Goal: Task Accomplishment & Management: Use online tool/utility

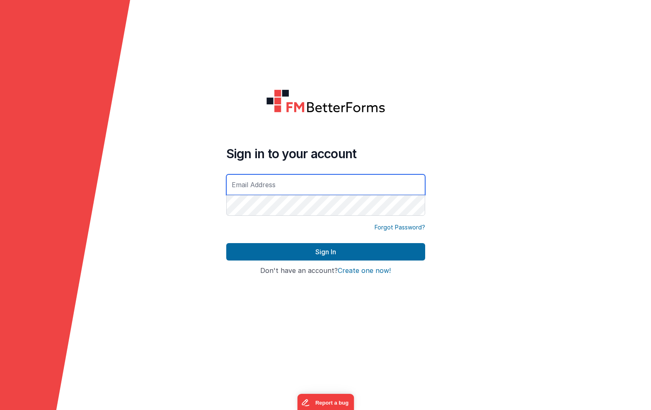
type input "[EMAIL_ADDRESS][DOMAIN_NAME]"
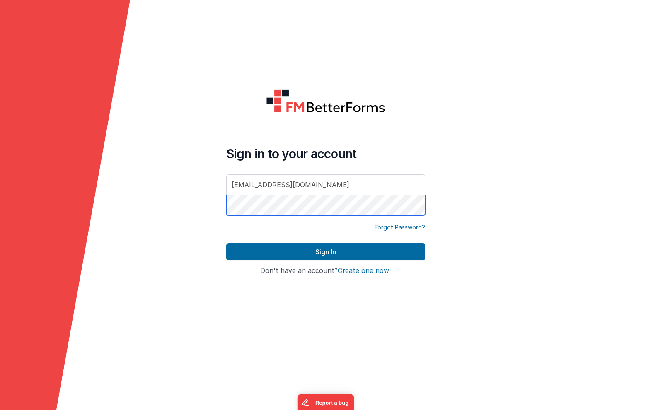
click at [325, 252] on button "Sign In" at bounding box center [325, 251] width 199 height 17
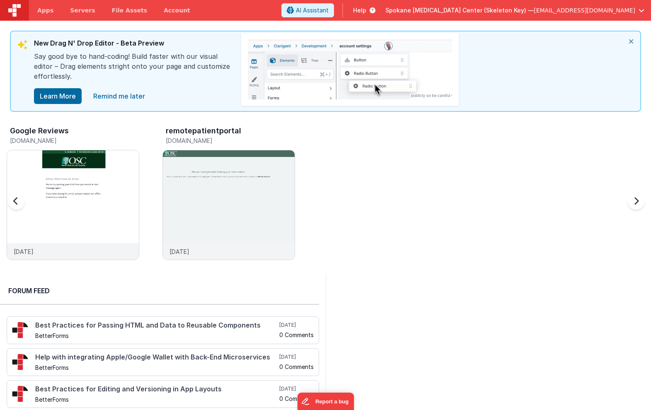
click at [204, 129] on h3 "remotepatientportal" at bounding box center [203, 131] width 75 height 8
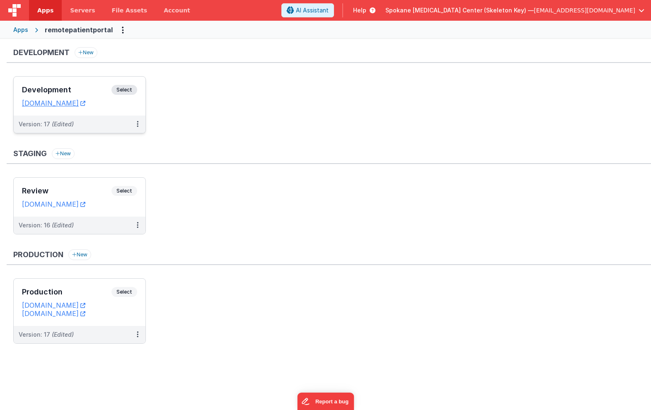
click at [127, 88] on span "Select" at bounding box center [124, 90] width 26 height 10
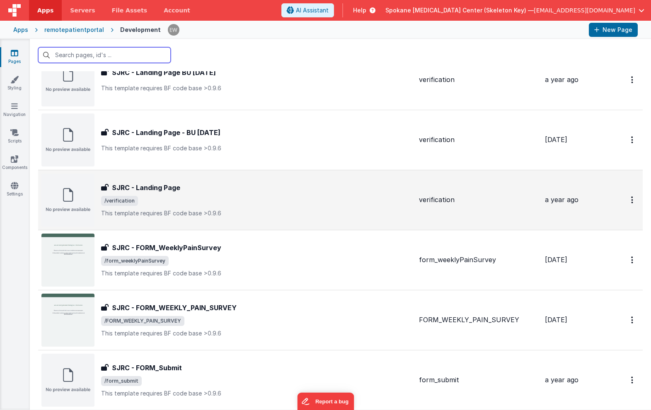
scroll to position [98, 0]
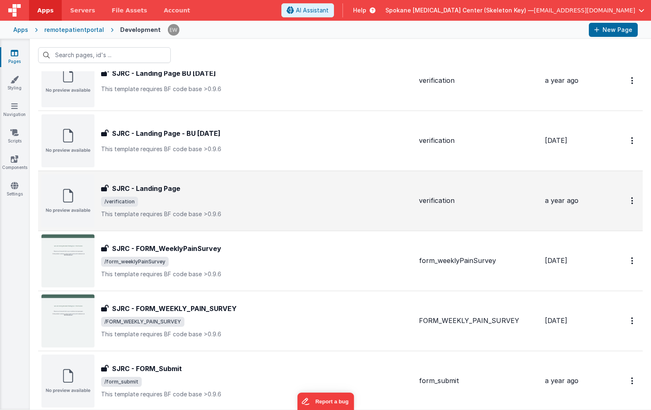
click at [167, 186] on h3 "SJRC - Landing Page" at bounding box center [146, 189] width 68 height 10
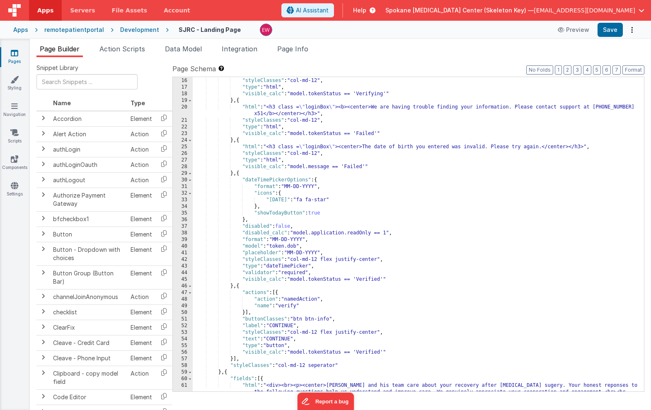
scroll to position [106, 0]
click at [13, 54] on icon at bounding box center [14, 53] width 7 height 8
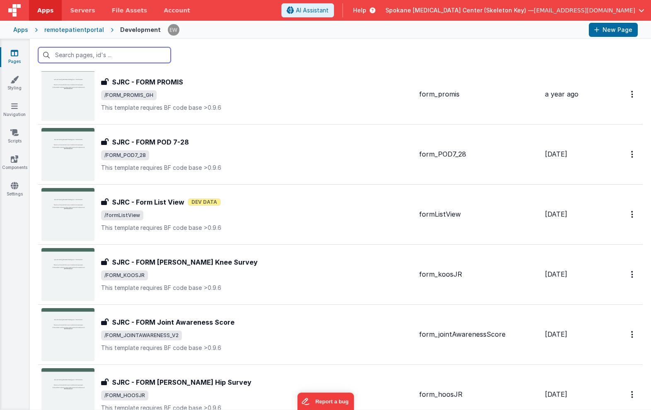
scroll to position [1293, 0]
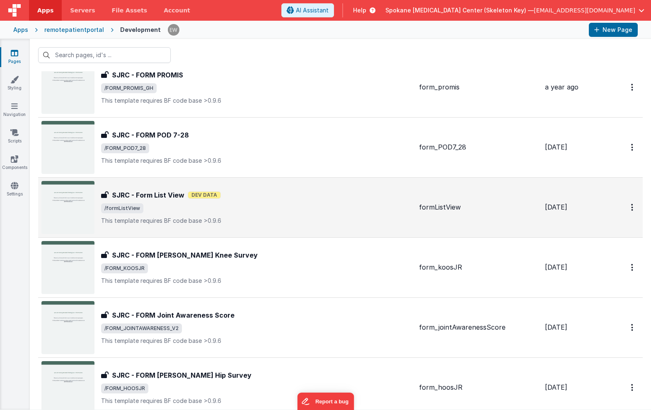
click at [134, 193] on h3 "SJRC - Form List View" at bounding box center [148, 195] width 73 height 10
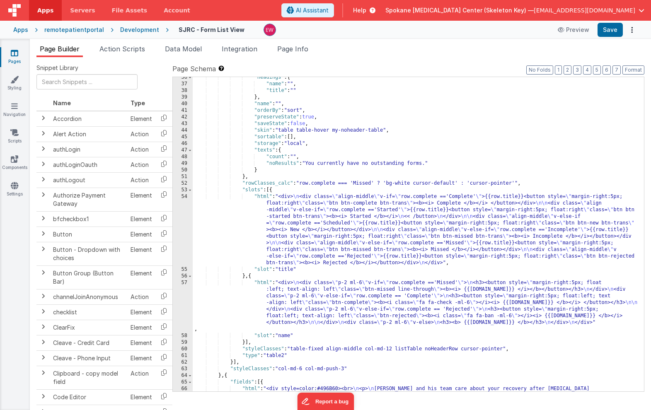
scroll to position [261, 0]
click at [368, 304] on div ""headings" : { "name" : "" , "title" : "" } , "name" : "" , "orderBy" : "sort" …" at bounding box center [418, 251] width 451 height 354
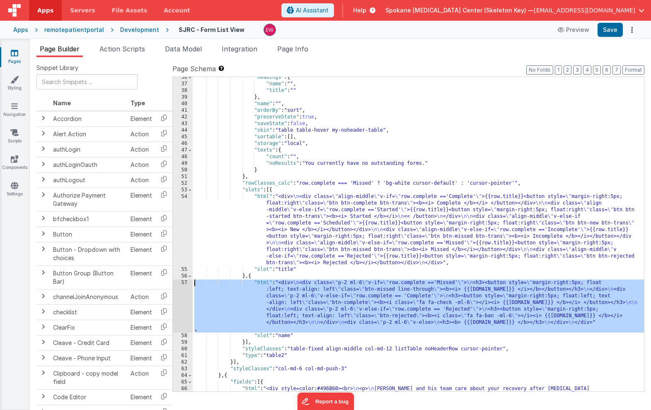
click at [179, 283] on div "57" at bounding box center [183, 306] width 20 height 53
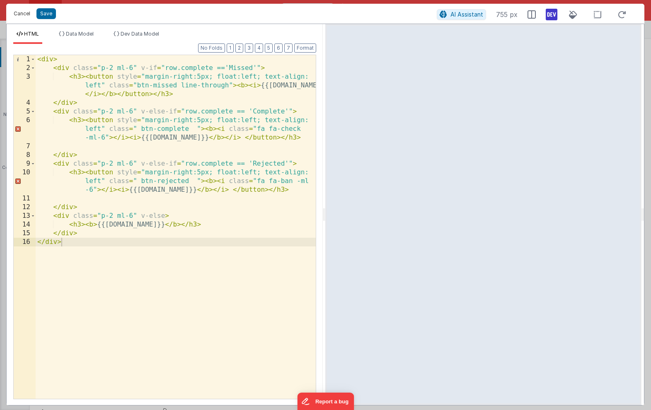
click at [28, 13] on button "Cancel" at bounding box center [22, 14] width 25 height 12
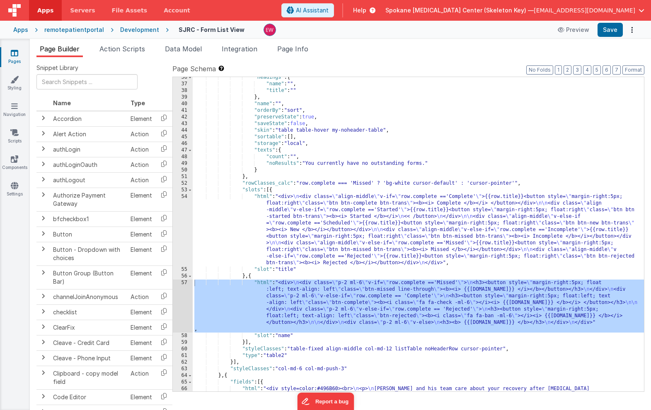
click at [333, 236] on div ""headings" : { "name" : "" , "title" : "" } , "name" : "" , "orderBy" : "sort" …" at bounding box center [418, 251] width 451 height 354
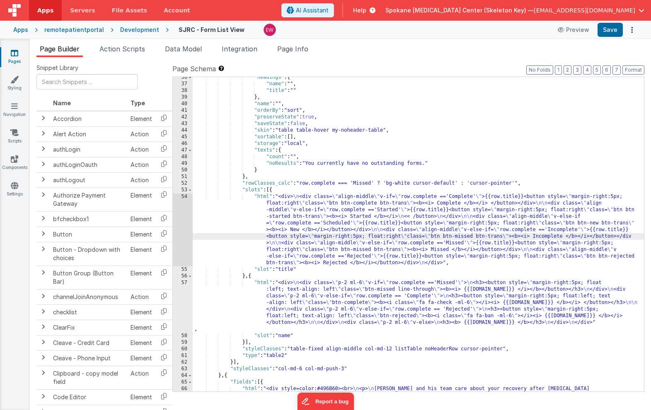
click at [178, 222] on div "54" at bounding box center [183, 229] width 20 height 73
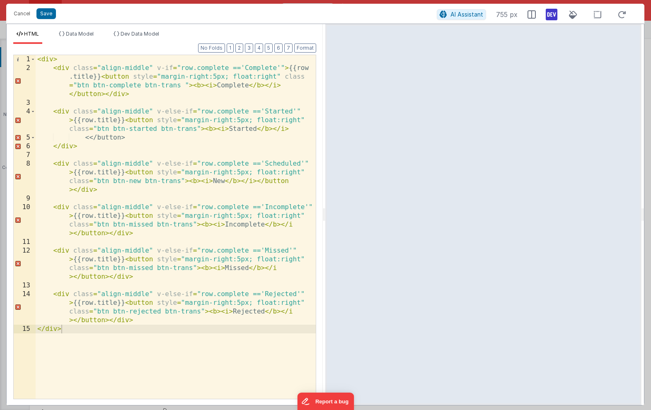
click at [224, 181] on div "< div > < div class = "align-middle" v-if = "row.complete =='Complete'" > {{row…" at bounding box center [176, 235] width 280 height 361
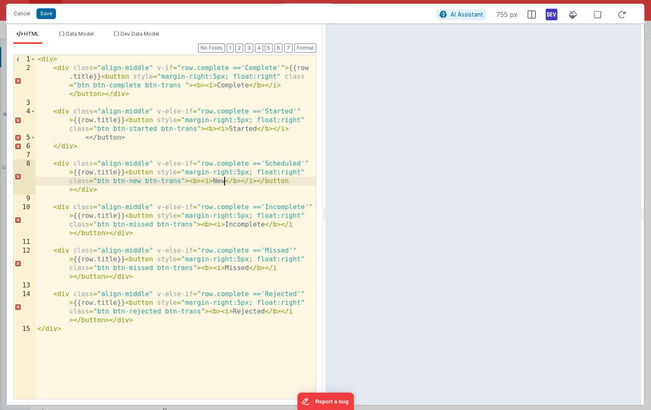
click at [224, 181] on div "< div > < div class = "align-middle" v-if = "row.complete =='Complete'" > {{row…" at bounding box center [176, 235] width 280 height 361
click at [48, 15] on button "Save" at bounding box center [45, 13] width 19 height 11
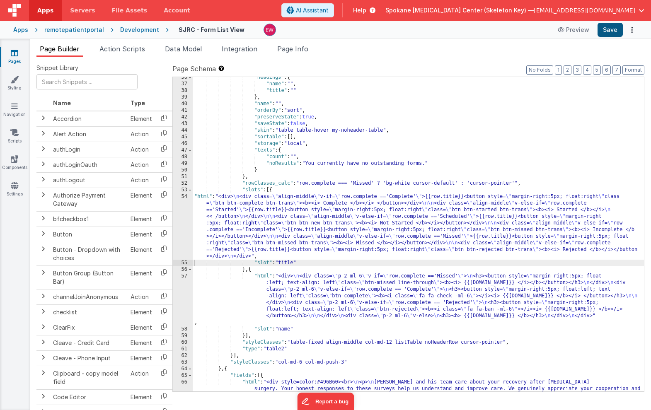
click at [613, 29] on button "Save" at bounding box center [609, 30] width 25 height 14
click at [480, 230] on div ""headings" : { "name" : "" , "title" : "" } , "name" : "" , "orderBy" : "sort" …" at bounding box center [418, 251] width 451 height 354
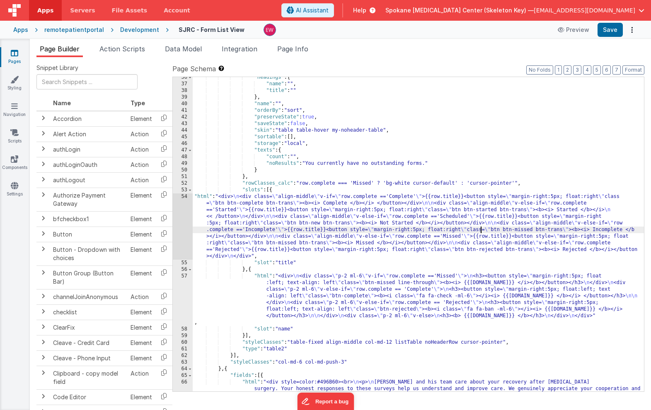
click at [176, 217] on div "54" at bounding box center [183, 226] width 20 height 66
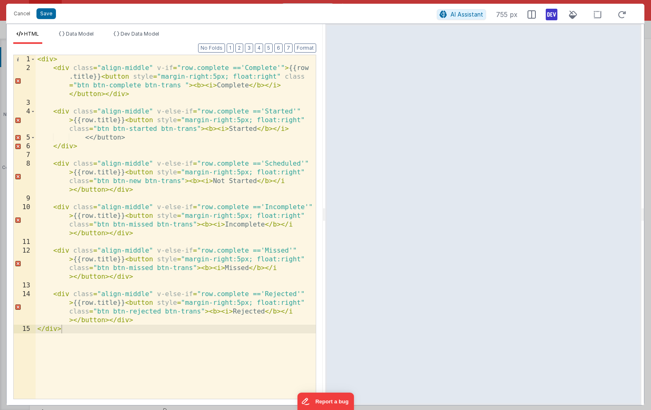
click at [174, 181] on div "< div > < div class = "align-middle" v-if = "row.complete =='Complete'" > {{row…" at bounding box center [176, 235] width 280 height 361
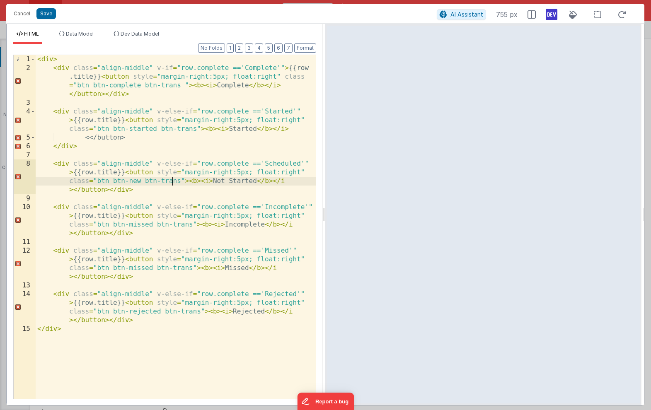
click at [141, 182] on div "< div > < div class = "align-middle" v-if = "row.complete =='Complete'" > {{row…" at bounding box center [176, 235] width 280 height 361
click at [25, 13] on button "Cancel" at bounding box center [22, 14] width 25 height 12
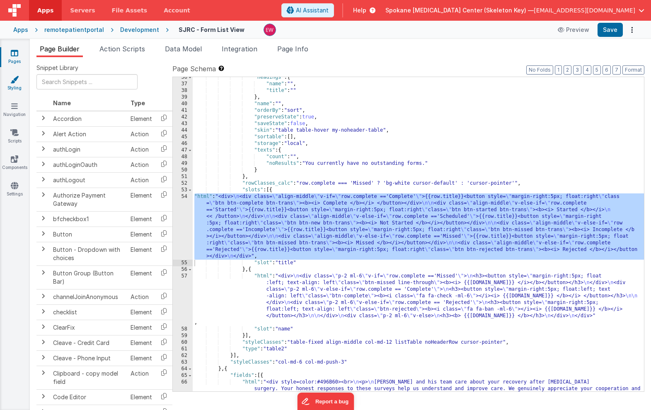
click at [17, 84] on link "Styling" at bounding box center [15, 83] width 30 height 17
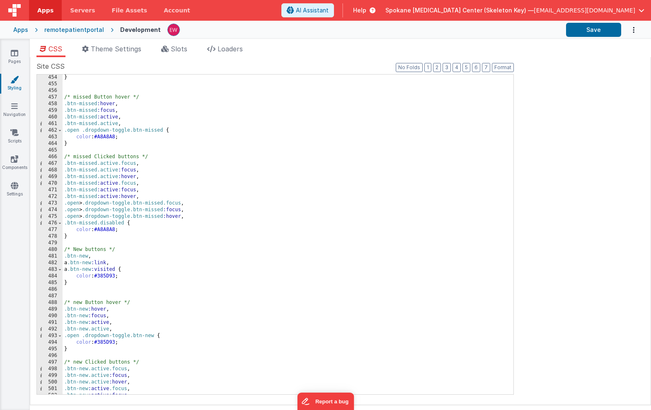
scroll to position [3006, 0]
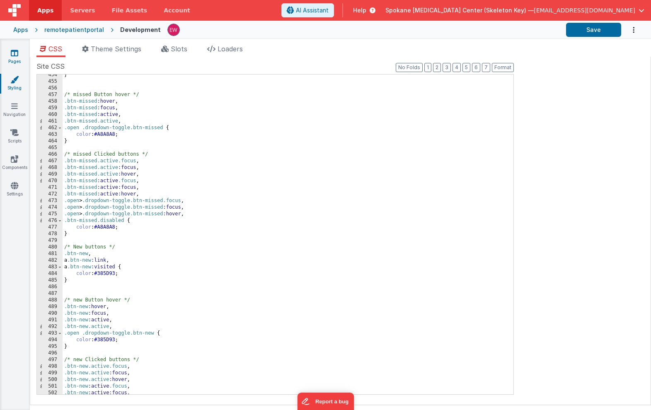
click at [6, 56] on link "Pages" at bounding box center [15, 57] width 30 height 17
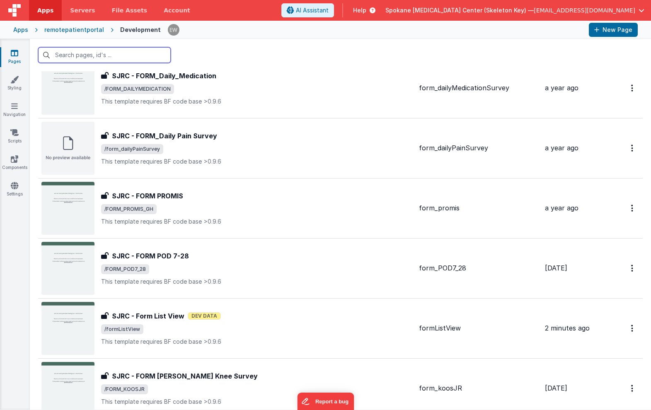
scroll to position [1261, 0]
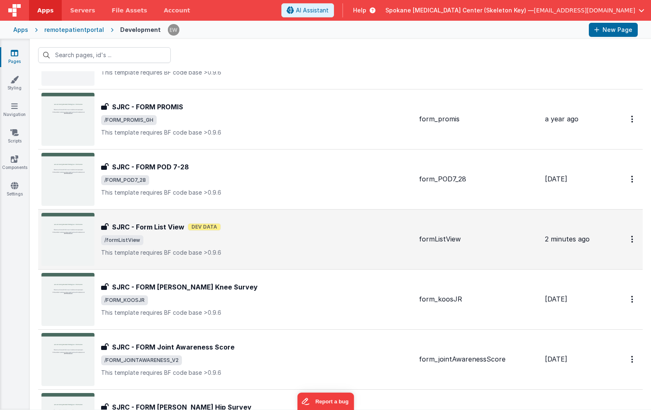
click at [168, 227] on h3 "SJRC - Form List View" at bounding box center [148, 227] width 73 height 10
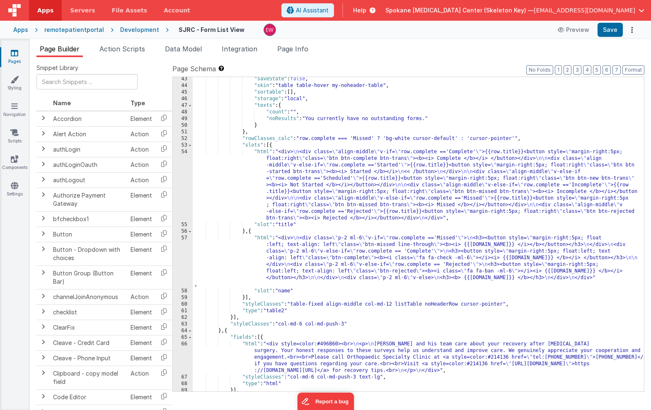
scroll to position [306, 0]
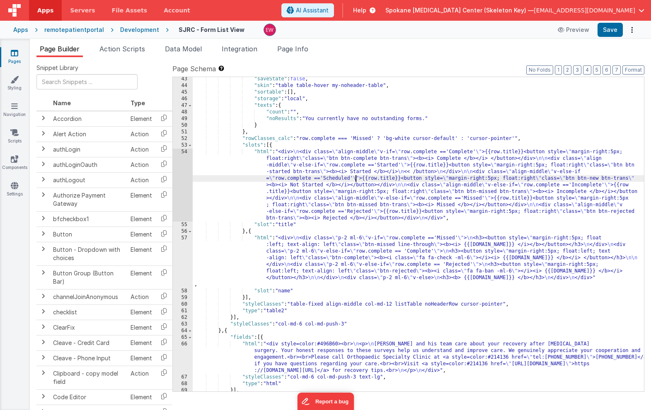
click at [356, 178] on div ""saveState" : false , "skin" : "table table-hover my-noheader-table" , "sortabl…" at bounding box center [418, 240] width 451 height 328
click at [183, 177] on div "54" at bounding box center [183, 185] width 20 height 73
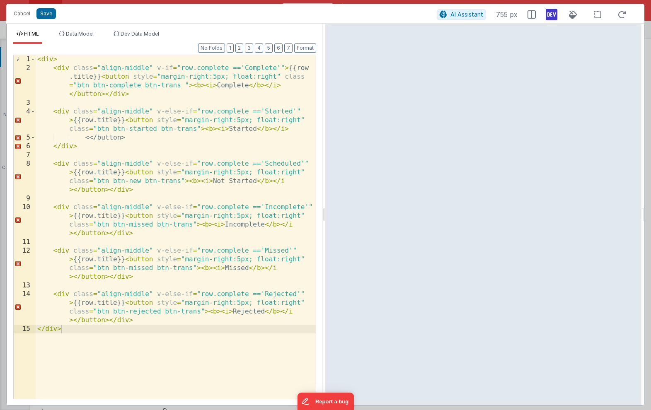
click at [135, 181] on div "< div > < div class = "align-middle" v-if = "row.complete =='Complete'" > {{row…" at bounding box center [176, 235] width 280 height 361
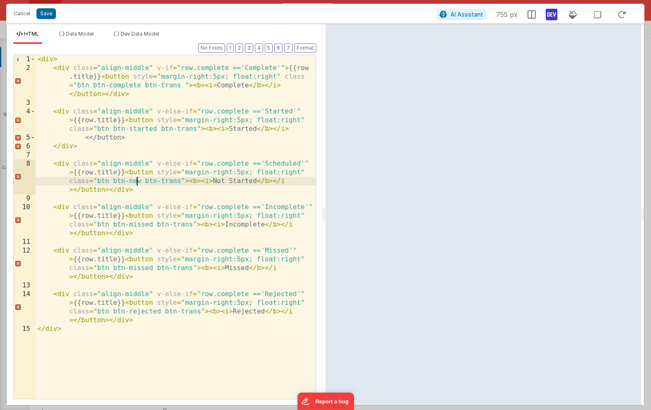
click at [142, 224] on div "< div > < div class = "align-middle" v-if = "row.complete =='Complete'" > {{row…" at bounding box center [176, 235] width 280 height 361
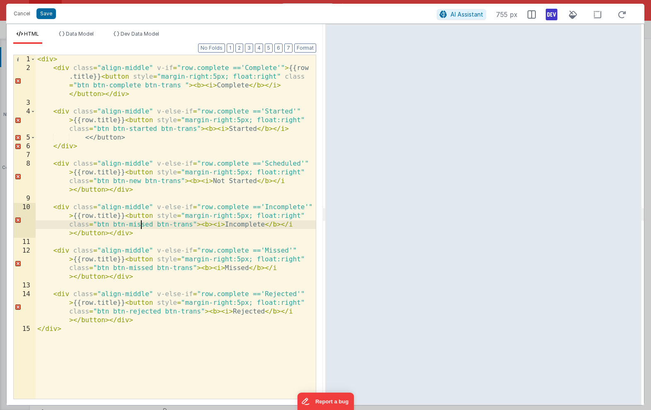
click at [142, 224] on div "< div > < div class = "align-middle" v-if = "row.complete =='Complete'" > {{row…" at bounding box center [176, 235] width 280 height 361
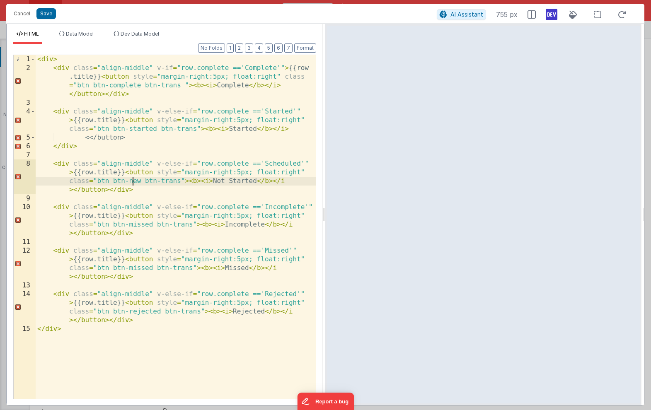
click at [134, 181] on div "< div > < div class = "align-middle" v-if = "row.complete =='Complete'" > {{row…" at bounding box center [176, 235] width 280 height 361
click at [45, 14] on button "Save" at bounding box center [45, 13] width 19 height 11
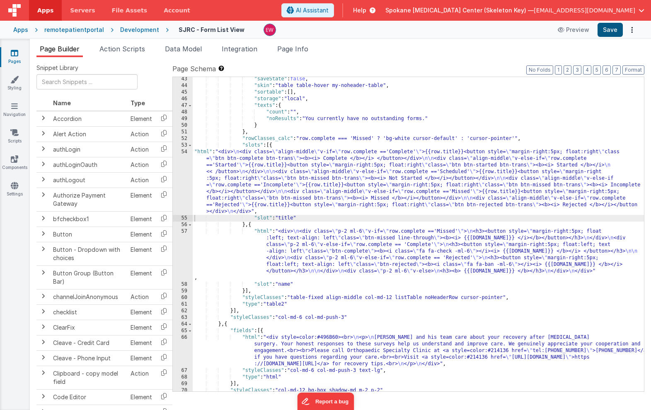
click at [608, 29] on button "Save" at bounding box center [609, 30] width 25 height 14
click at [11, 58] on link "Pages" at bounding box center [15, 57] width 30 height 17
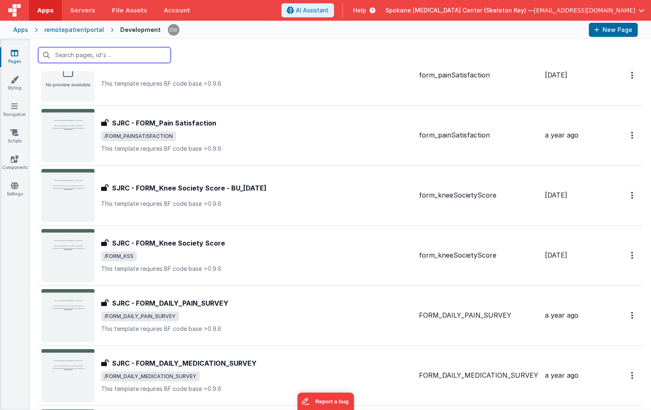
scroll to position [861, 0]
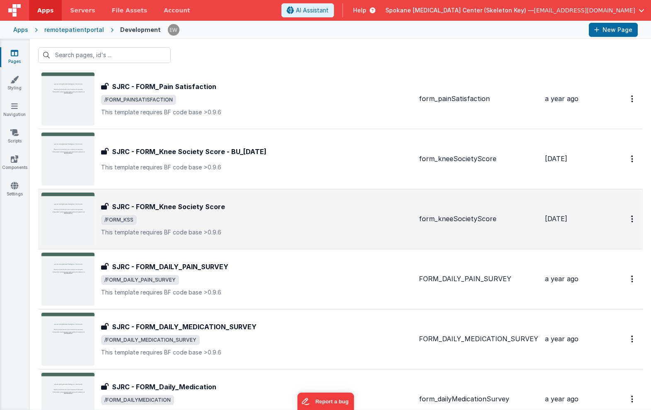
click at [189, 210] on h3 "SJRC - FORM_Knee Society Score" at bounding box center [168, 207] width 113 height 10
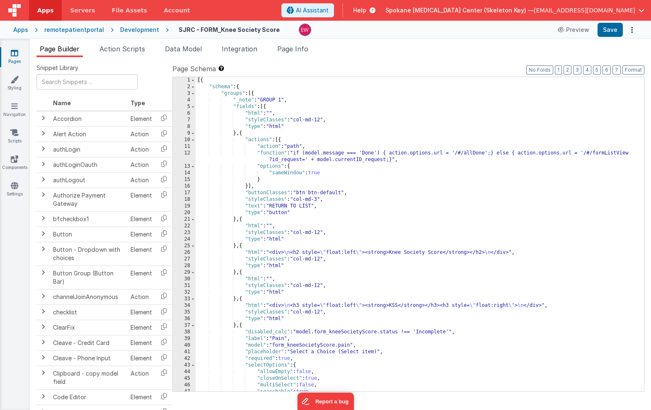
click at [80, 29] on div "remotepatientportal" at bounding box center [74, 30] width 60 height 8
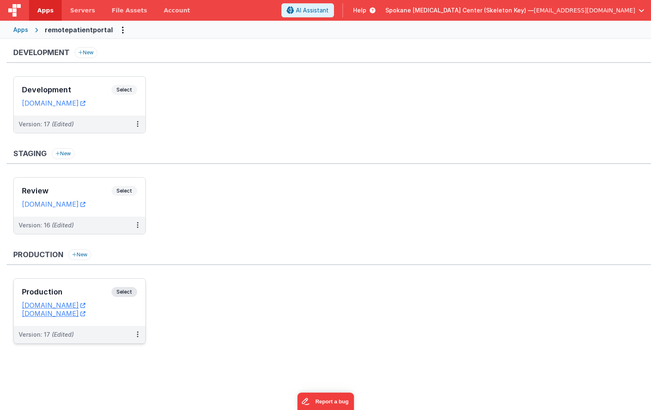
click at [126, 293] on span "Select" at bounding box center [124, 292] width 26 height 10
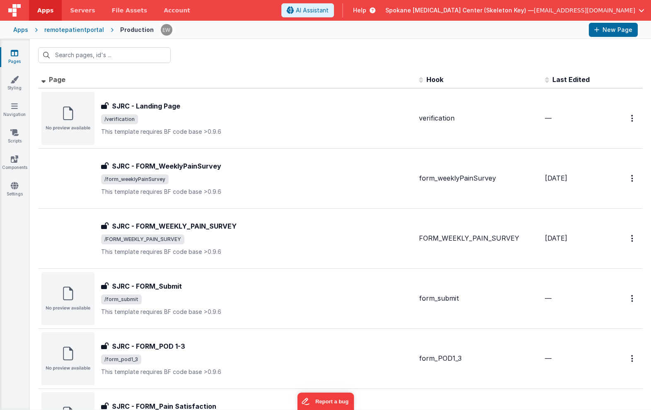
click at [65, 30] on div "remotepatientportal" at bounding box center [74, 30] width 60 height 8
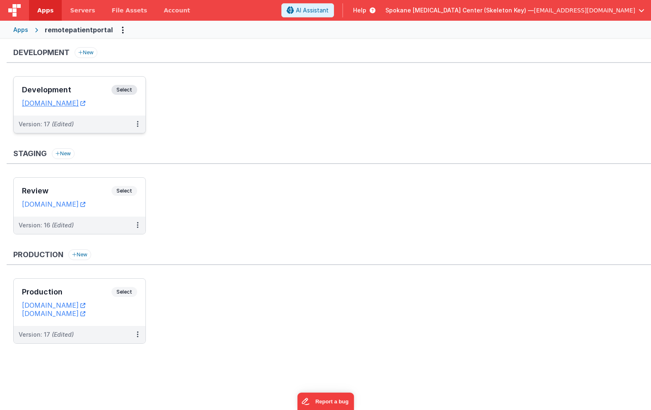
click at [126, 92] on span "Select" at bounding box center [124, 90] width 26 height 10
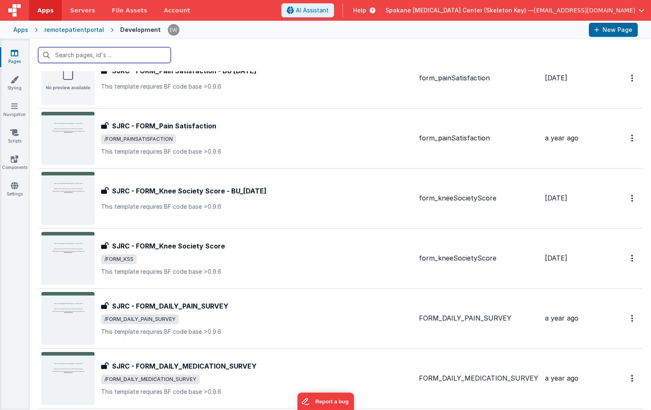
scroll to position [832, 0]
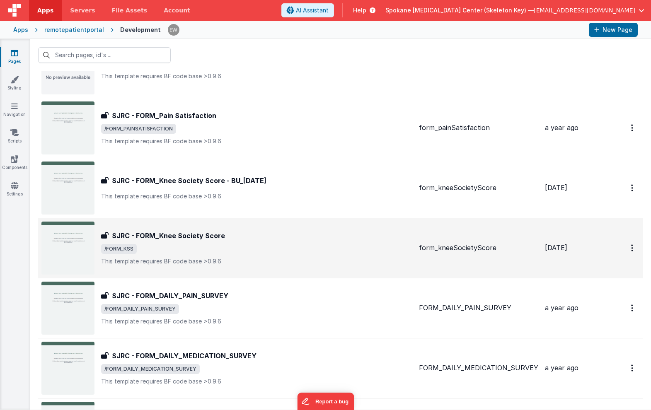
click at [214, 233] on h3 "SJRC - FORM_Knee Society Score" at bounding box center [168, 236] width 113 height 10
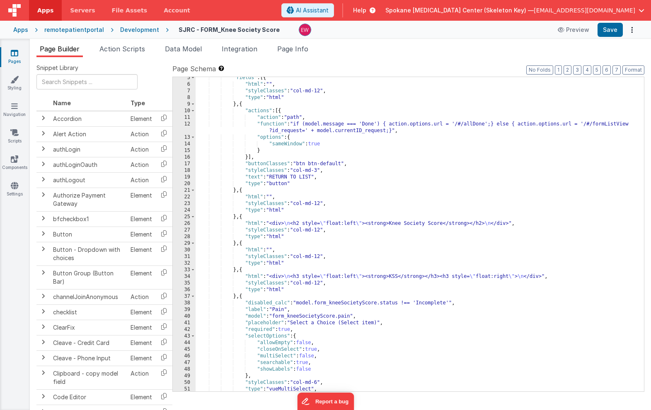
scroll to position [29, 0]
